Goal: Transaction & Acquisition: Book appointment/travel/reservation

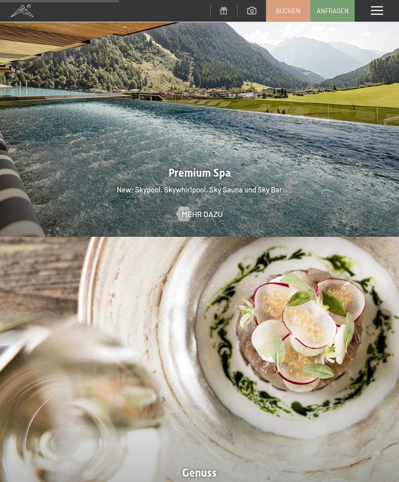
scroll to position [1230, 0]
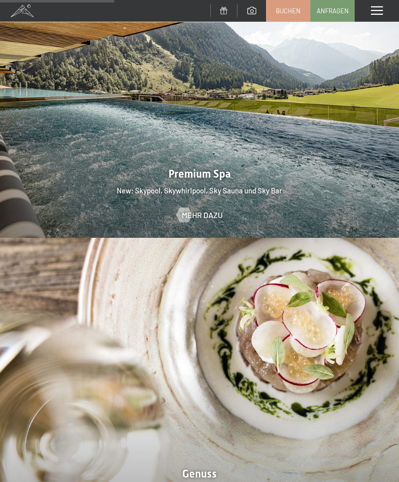
click at [107, 167] on div at bounding box center [199, 88] width 399 height 300
click at [208, 210] on span "Mehr dazu" at bounding box center [202, 215] width 41 height 11
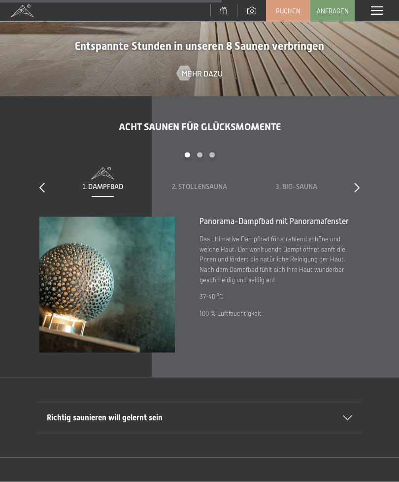
scroll to position [2097, 0]
click at [292, 6] on span "Buchen" at bounding box center [288, 10] width 25 height 9
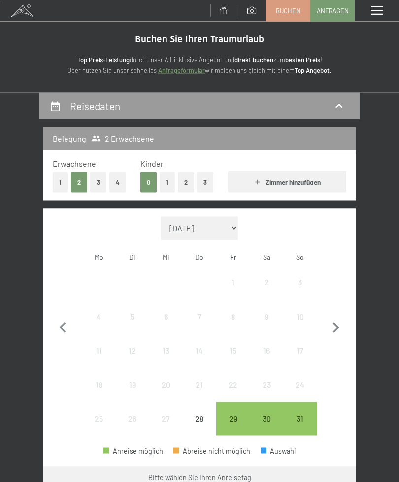
scroll to position [29, 0]
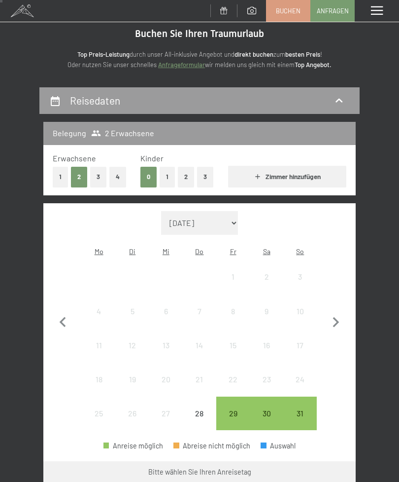
click at [338, 317] on icon "button" at bounding box center [336, 322] width 6 height 10
select select "[DATE]"
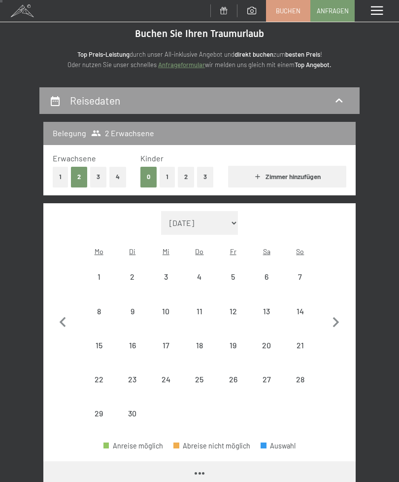
click at [339, 313] on icon "button" at bounding box center [336, 322] width 21 height 21
select select "[DATE]"
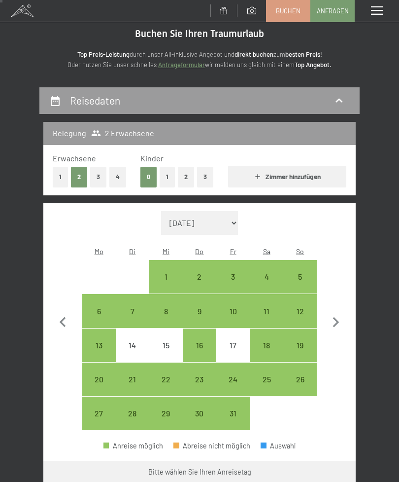
click at [239, 307] on div "10" at bounding box center [233, 323] width 32 height 32
select select "[DATE]"
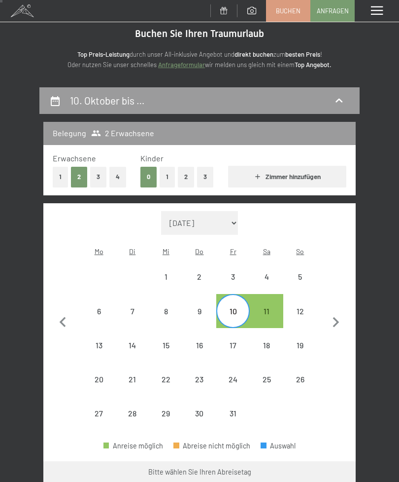
click at [104, 341] on div "13" at bounding box center [99, 357] width 32 height 32
select select "[DATE]"
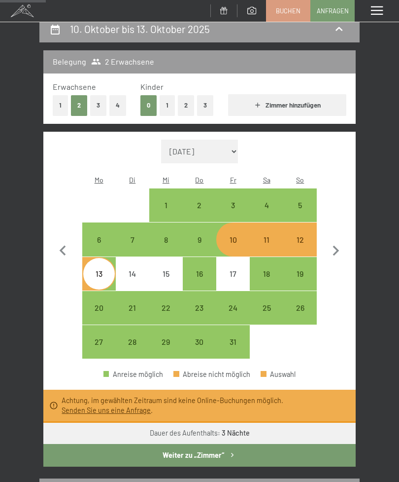
scroll to position [106, 0]
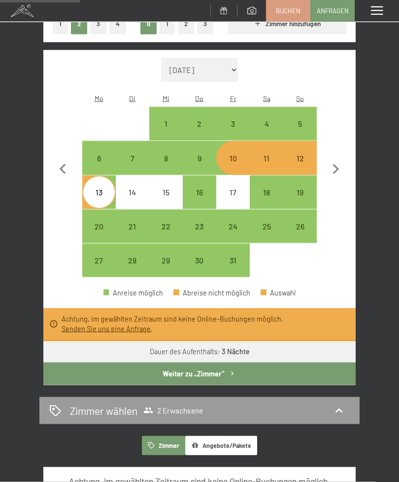
click at [286, 366] on button "Weiter zu „Zimmer“" at bounding box center [199, 373] width 313 height 23
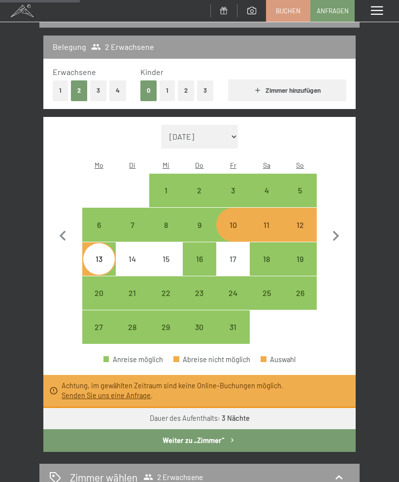
select select "[DATE]"
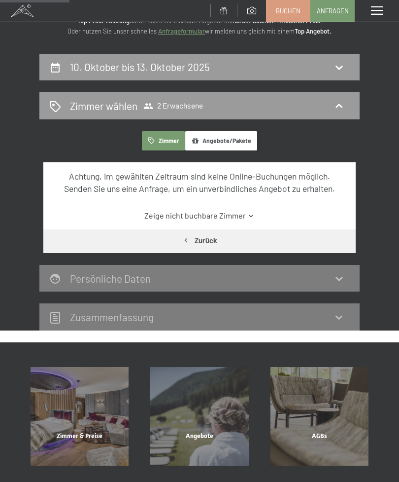
scroll to position [0, 0]
